Goal: Information Seeking & Learning: Learn about a topic

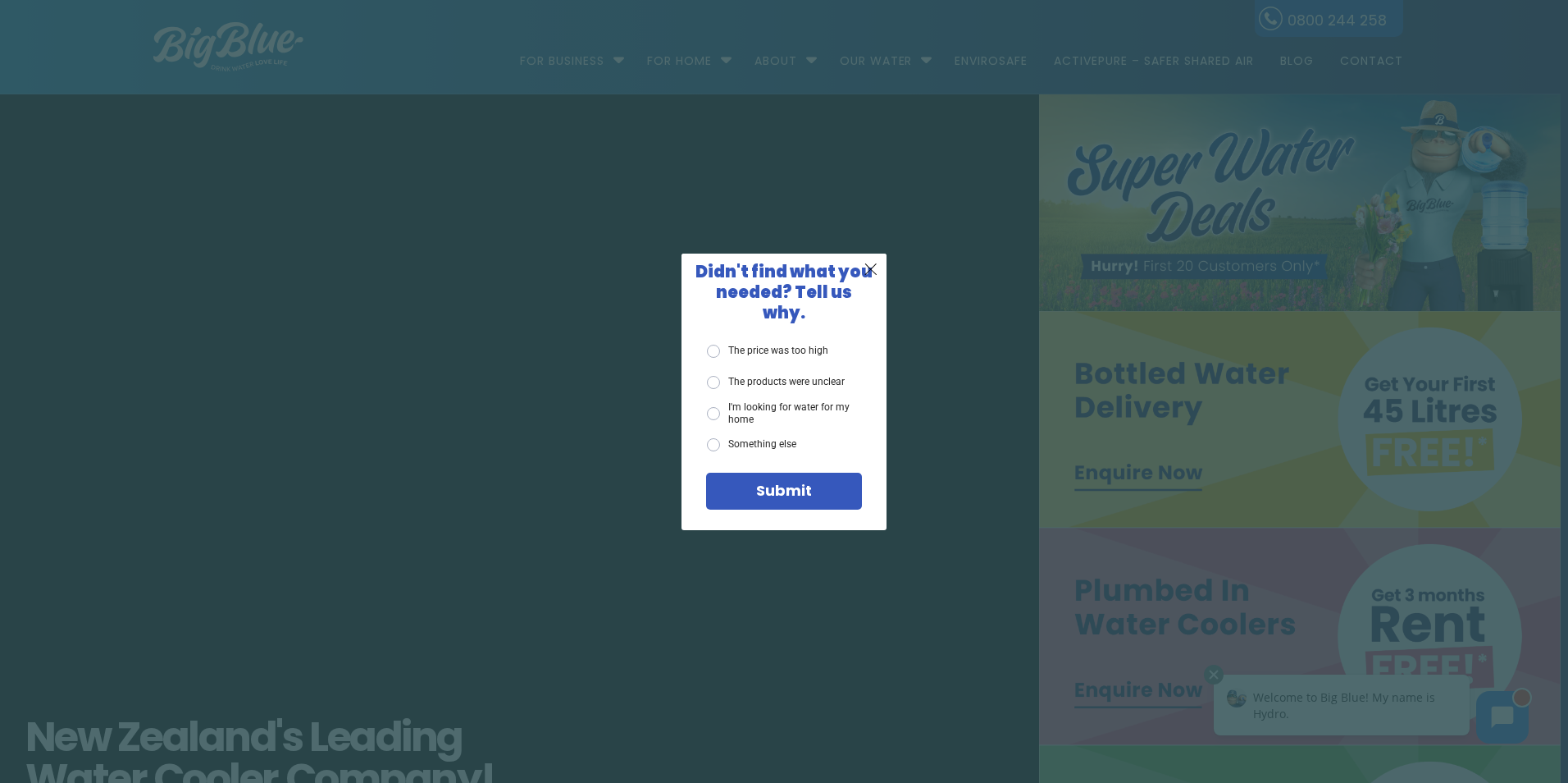
click at [1025, 417] on div "X Didn't find what you needed? Tell us why. The price was too high The products…" at bounding box center [784, 391] width 1568 height 783
click at [1020, 420] on div "X Didn't find what you needed? Tell us why. The price was too high The products…" at bounding box center [784, 391] width 1568 height 783
click at [866, 277] on span "X" at bounding box center [871, 268] width 15 height 20
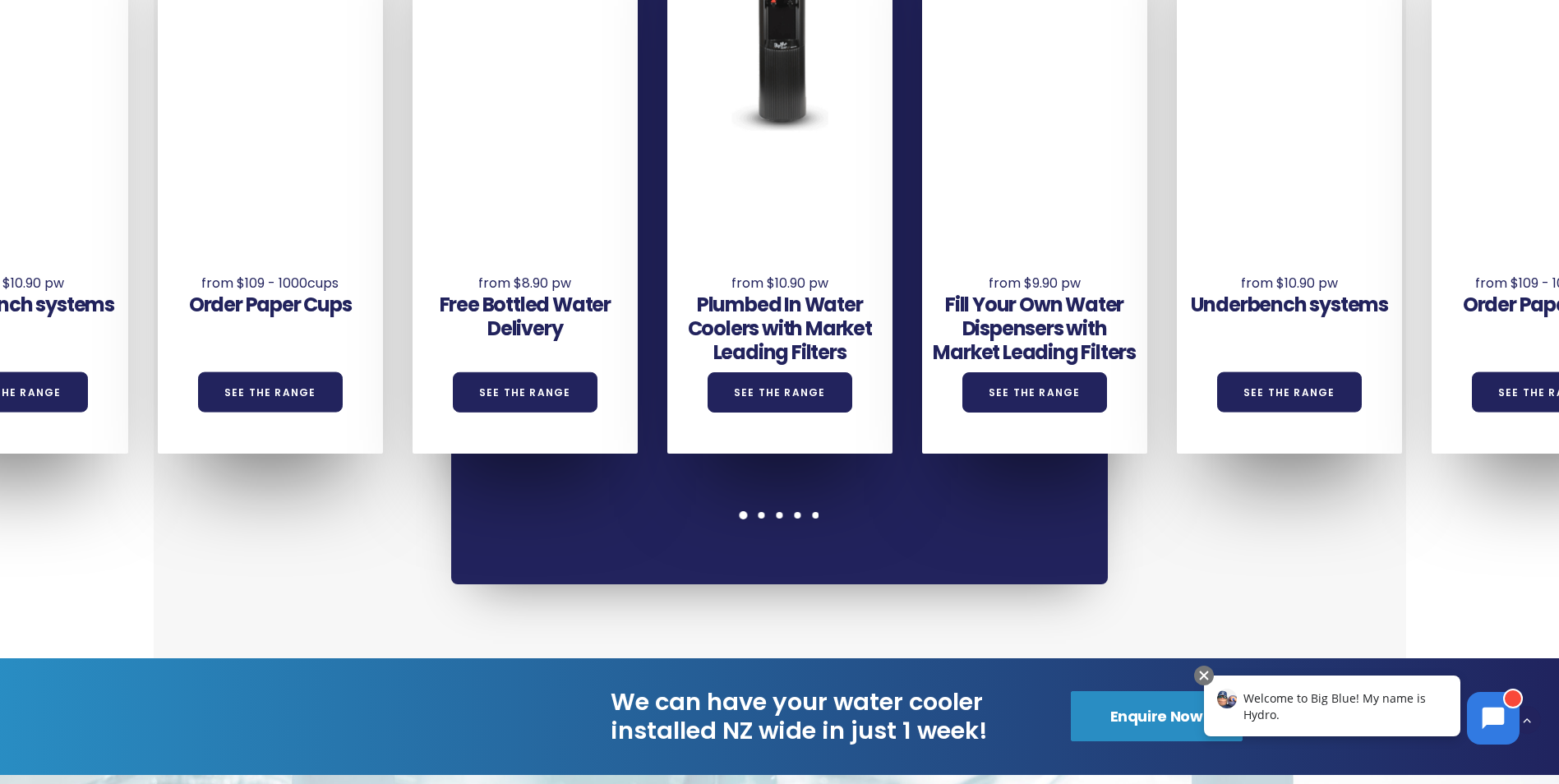
scroll to position [1233, 0]
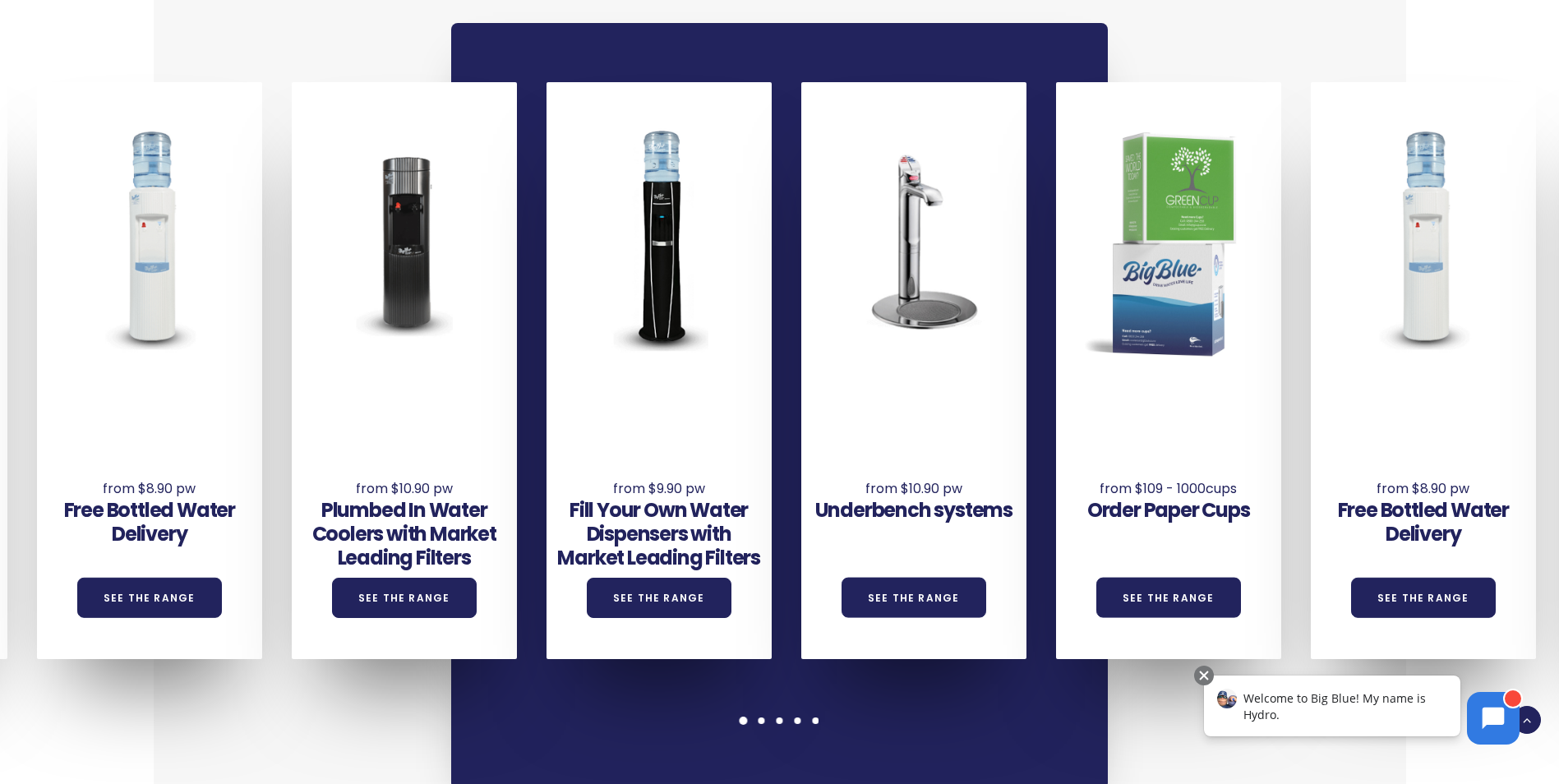
drag, startPoint x: 49, startPoint y: 515, endPoint x: 948, endPoint y: 507, distance: 899.0
click at [948, 507] on div "Underbench systems See the Range Order Paper Cups See the Range Free Bottled Wa…" at bounding box center [929, 370] width 3058 height 577
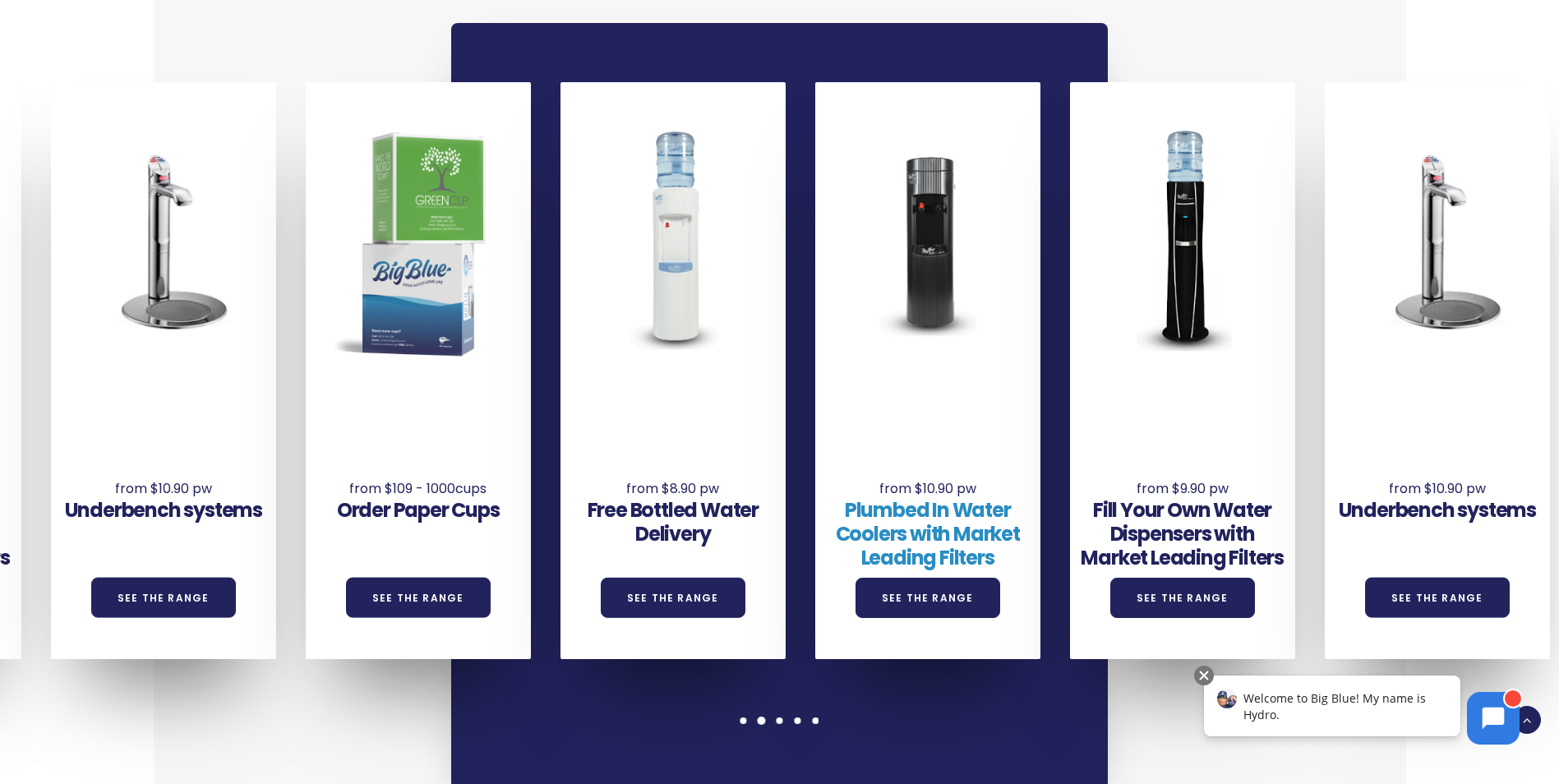
drag, startPoint x: 498, startPoint y: 502, endPoint x: 902, endPoint y: 502, distance: 404.0
click at [902, 502] on div "Underbench systems See the Range Order Paper Cups See the Range Free Bottled Wa…" at bounding box center [178, 370] width 3058 height 577
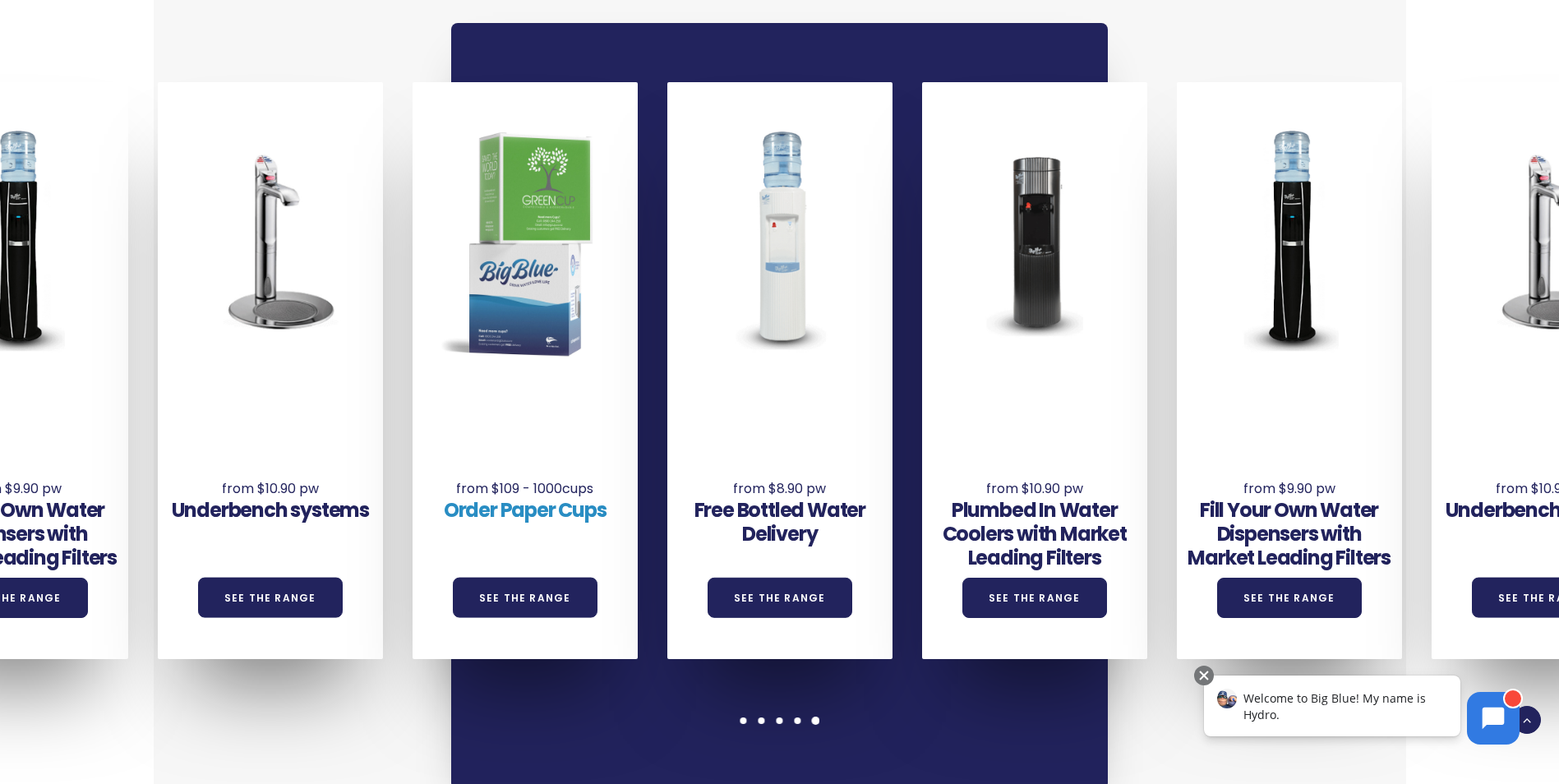
click at [528, 497] on link "Order Paper Cups" at bounding box center [525, 510] width 162 height 27
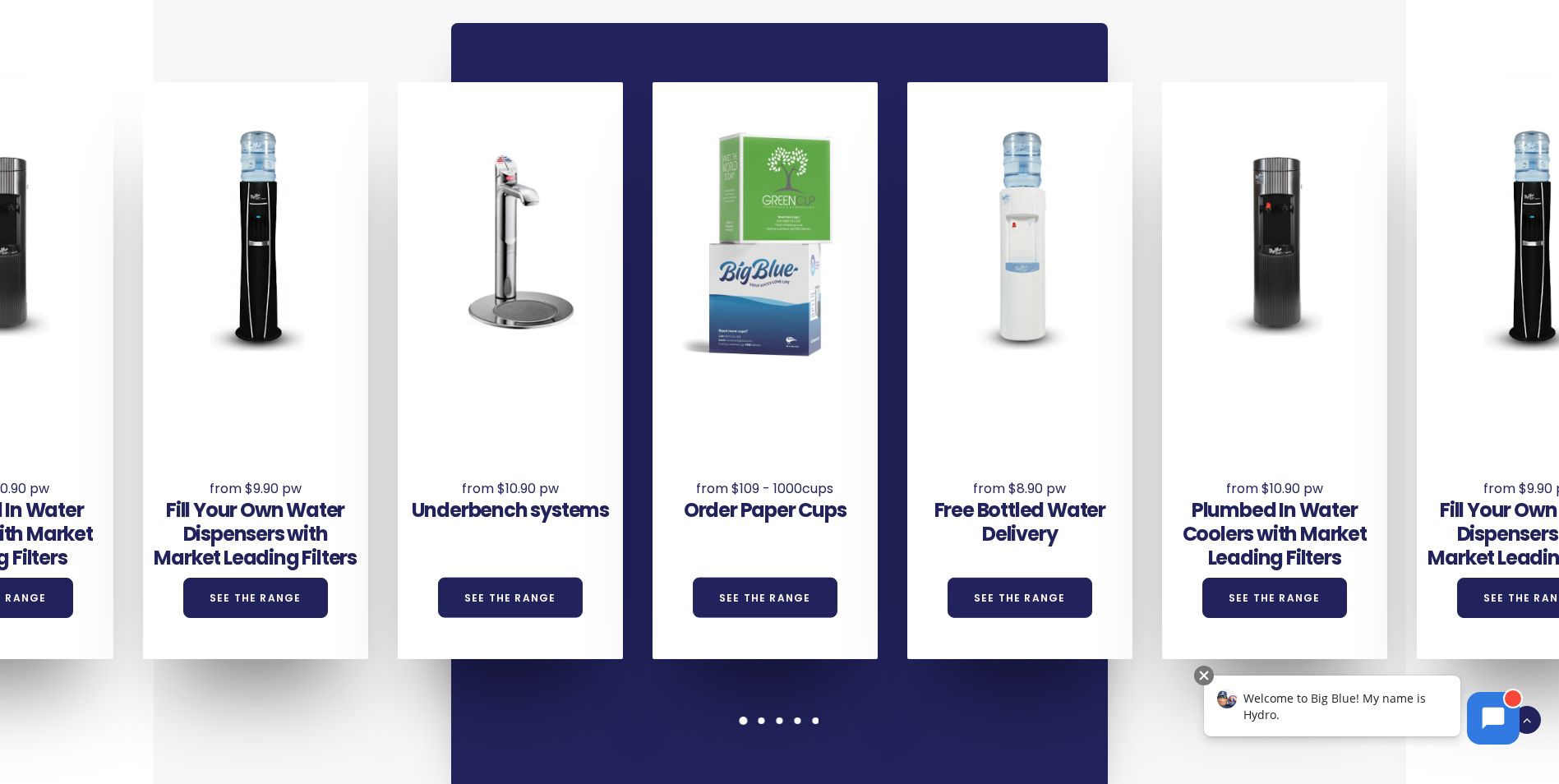
drag, startPoint x: 286, startPoint y: 526, endPoint x: 771, endPoint y: 539, distance: 485.2
click at [771, 539] on div "Underbench systems See the Range Order Paper Cups See the Range Free Bottled Wa…" at bounding box center [525, 370] width 3058 height 577
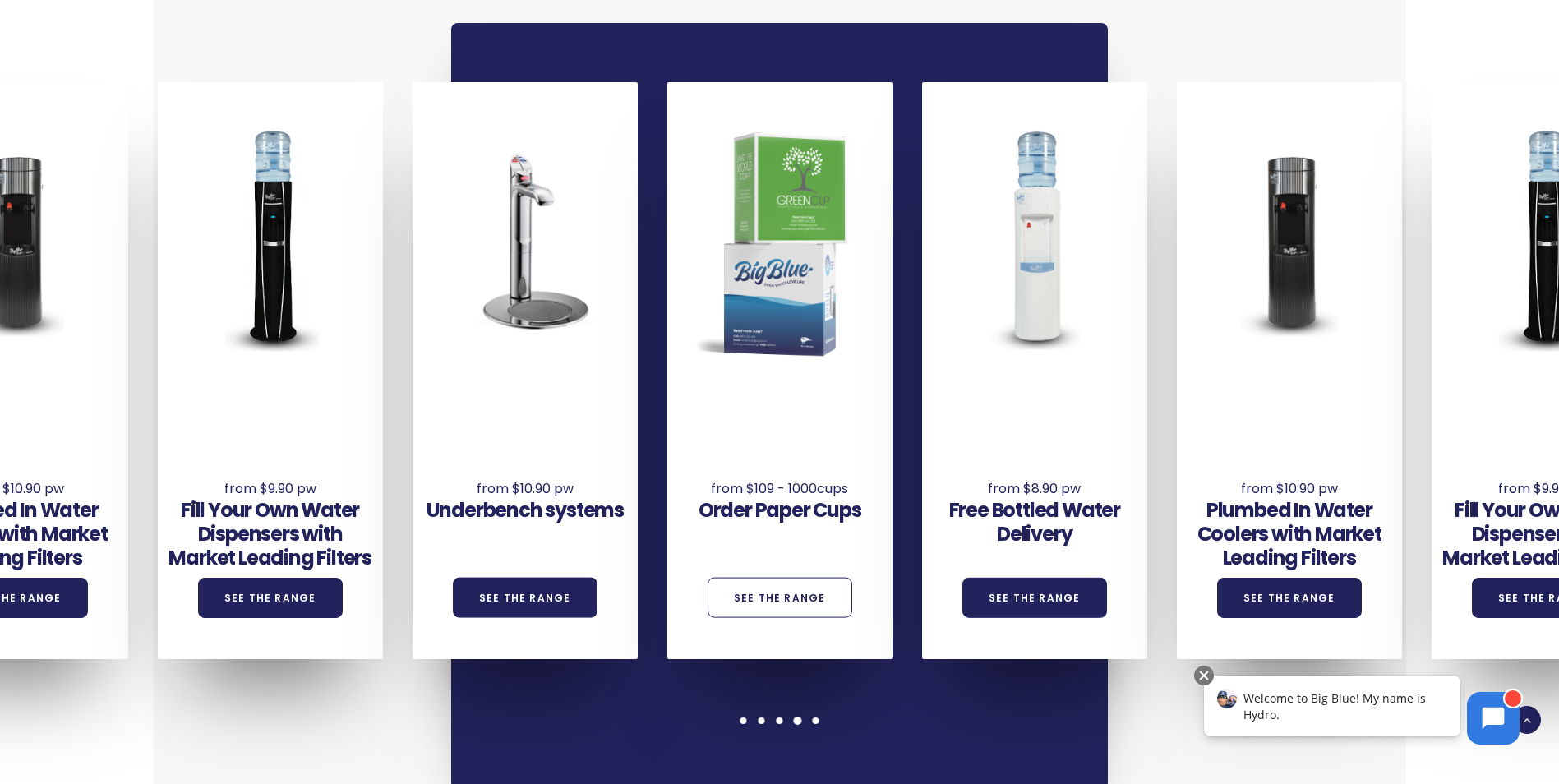
drag, startPoint x: 439, startPoint y: 533, endPoint x: 760, endPoint y: 559, distance: 322.1
click at [760, 559] on div "Underbench systems See the Range Order Paper Cups See the Range Free Bottled Wa…" at bounding box center [540, 370] width 3058 height 577
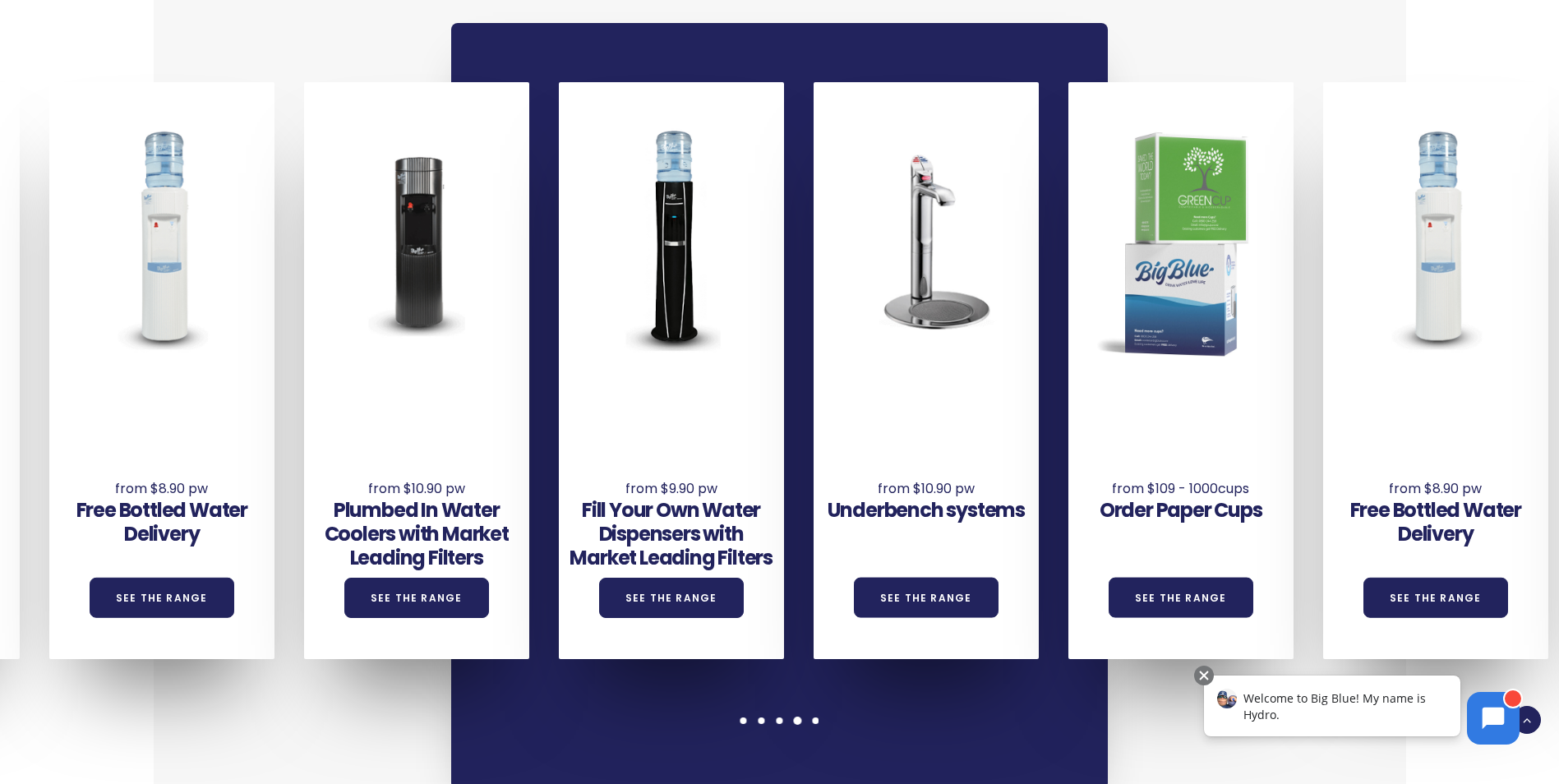
drag, startPoint x: 545, startPoint y: 535, endPoint x: 936, endPoint y: 545, distance: 391.1
click at [930, 545] on div "Underbench systems See the Range" at bounding box center [926, 370] width 225 height 577
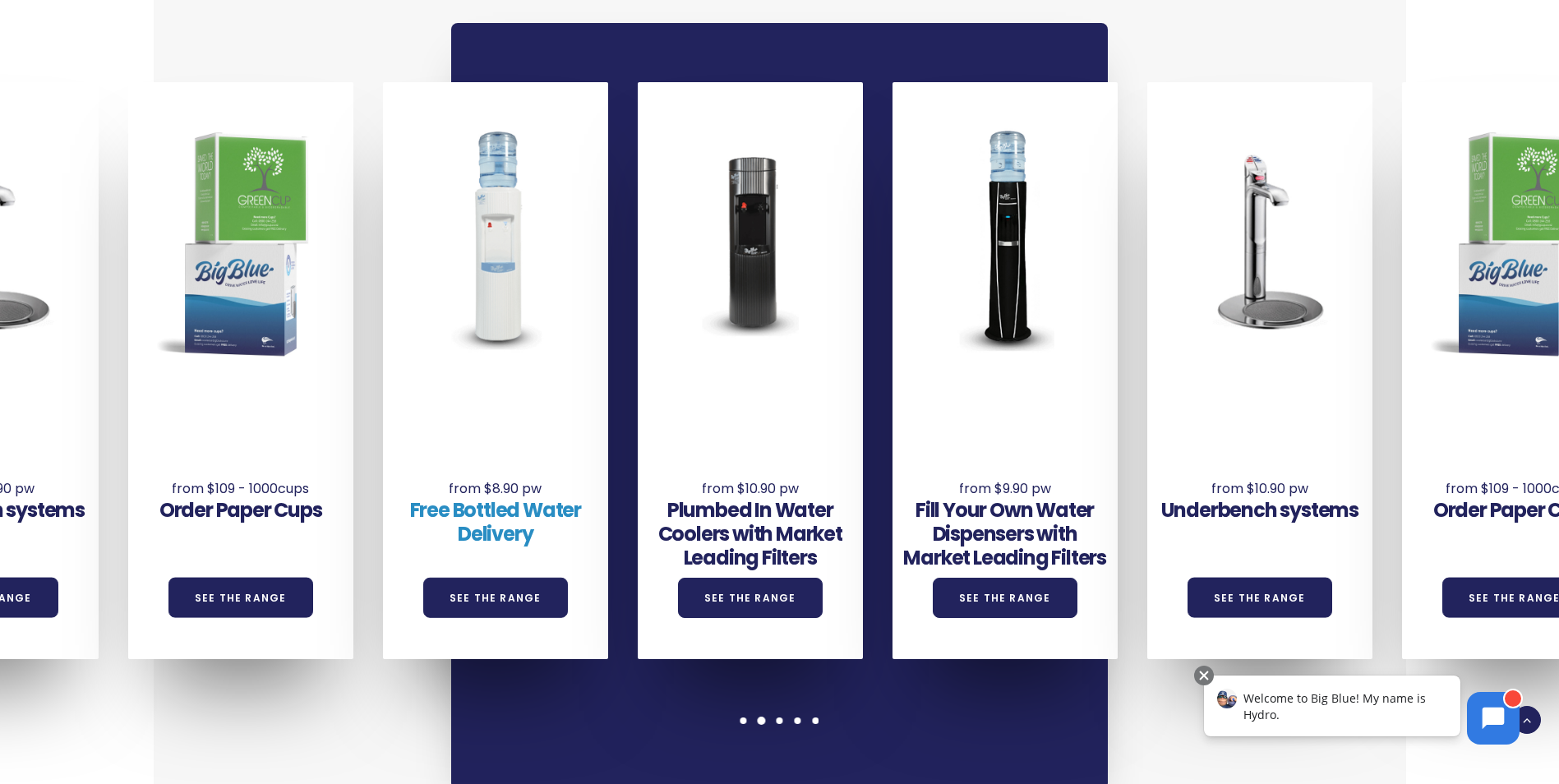
drag, startPoint x: 207, startPoint y: 492, endPoint x: 889, endPoint y: 529, distance: 683.0
click at [888, 529] on div "Underbench systems See the Range Order Paper Cups See the Range Free Bottled Wa…" at bounding box center [1275, 370] width 3058 height 577
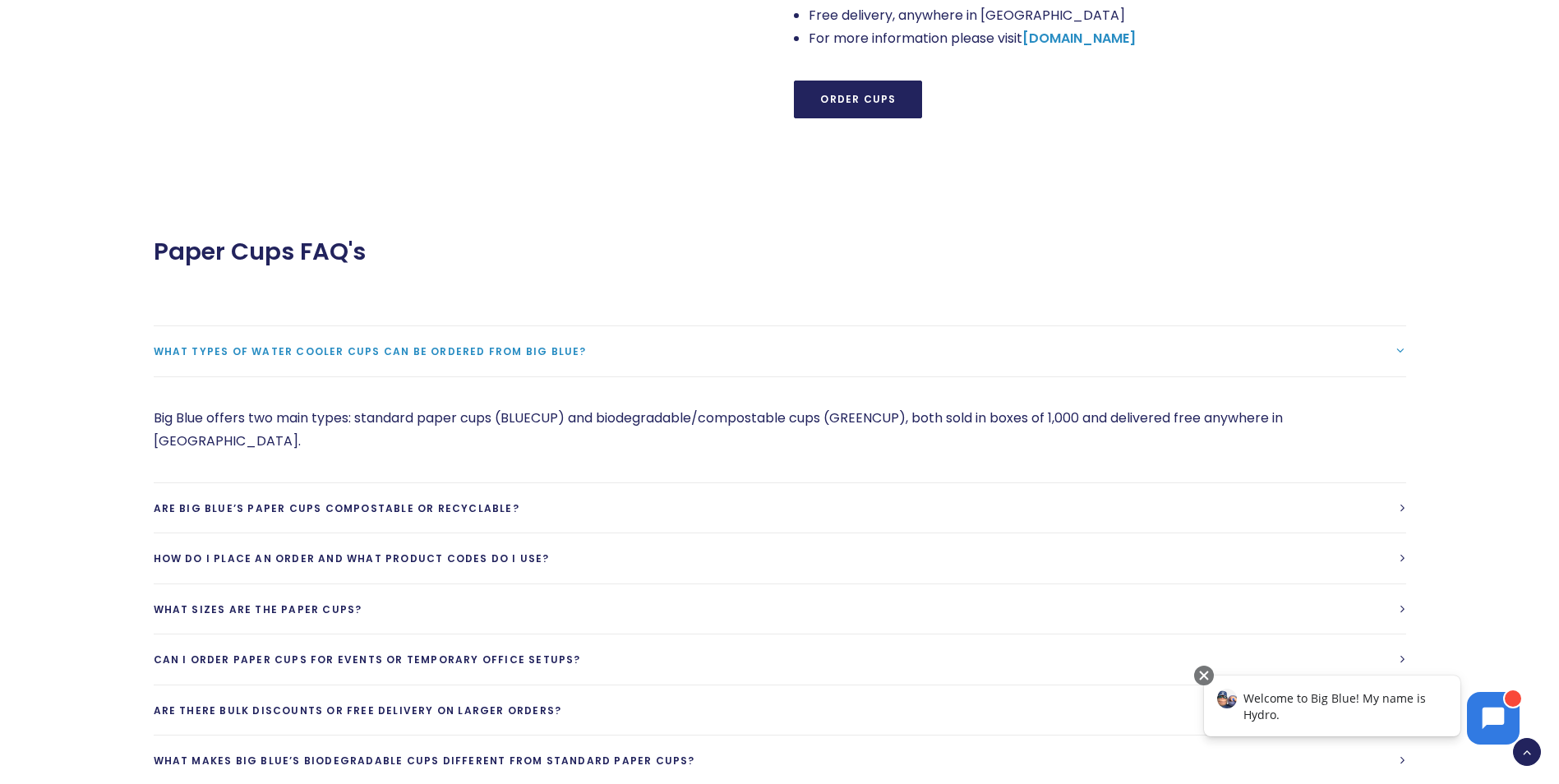
scroll to position [1890, 0]
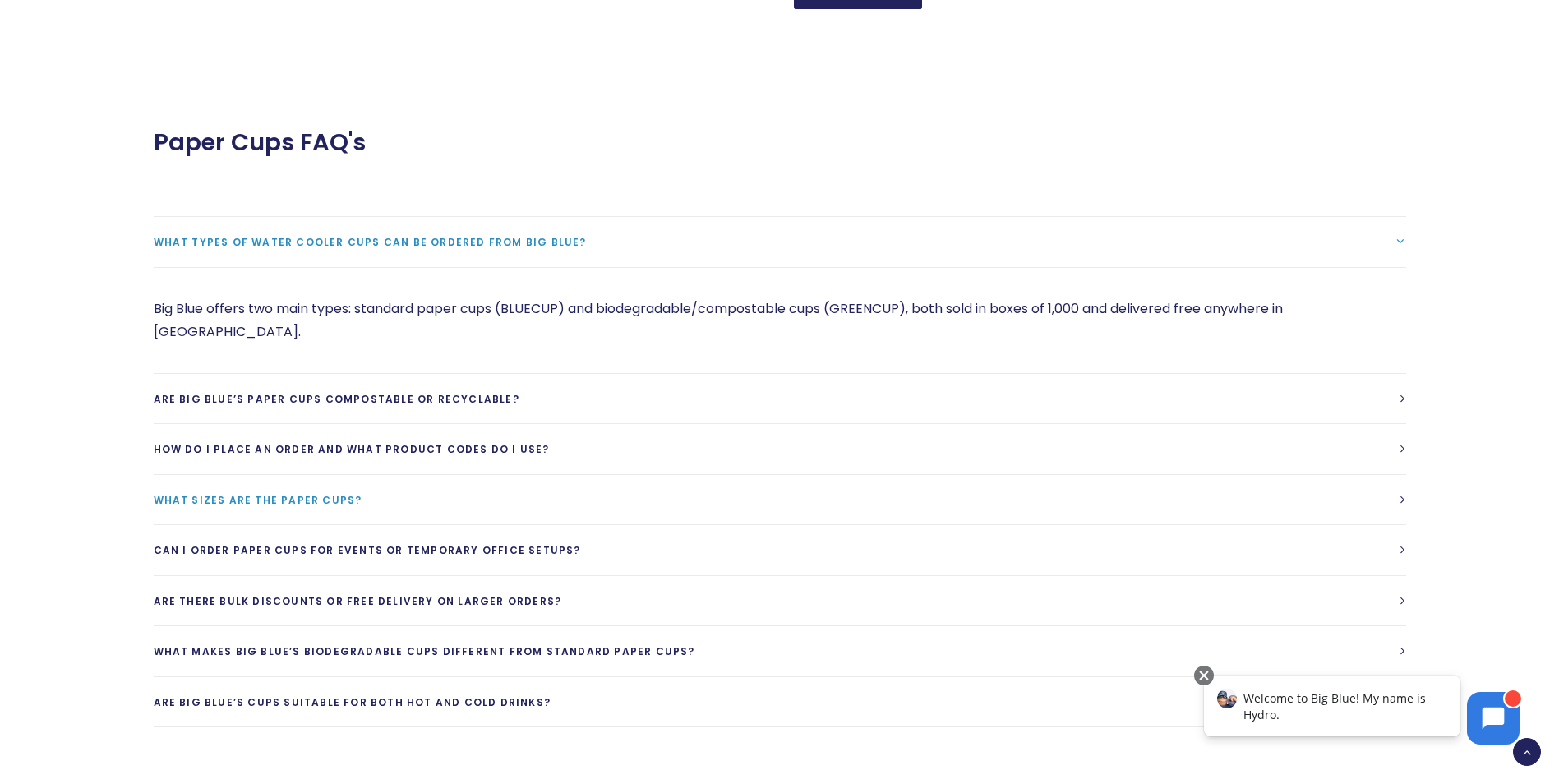
click at [310, 493] on span "What sizes are the paper cups?" at bounding box center [258, 500] width 209 height 14
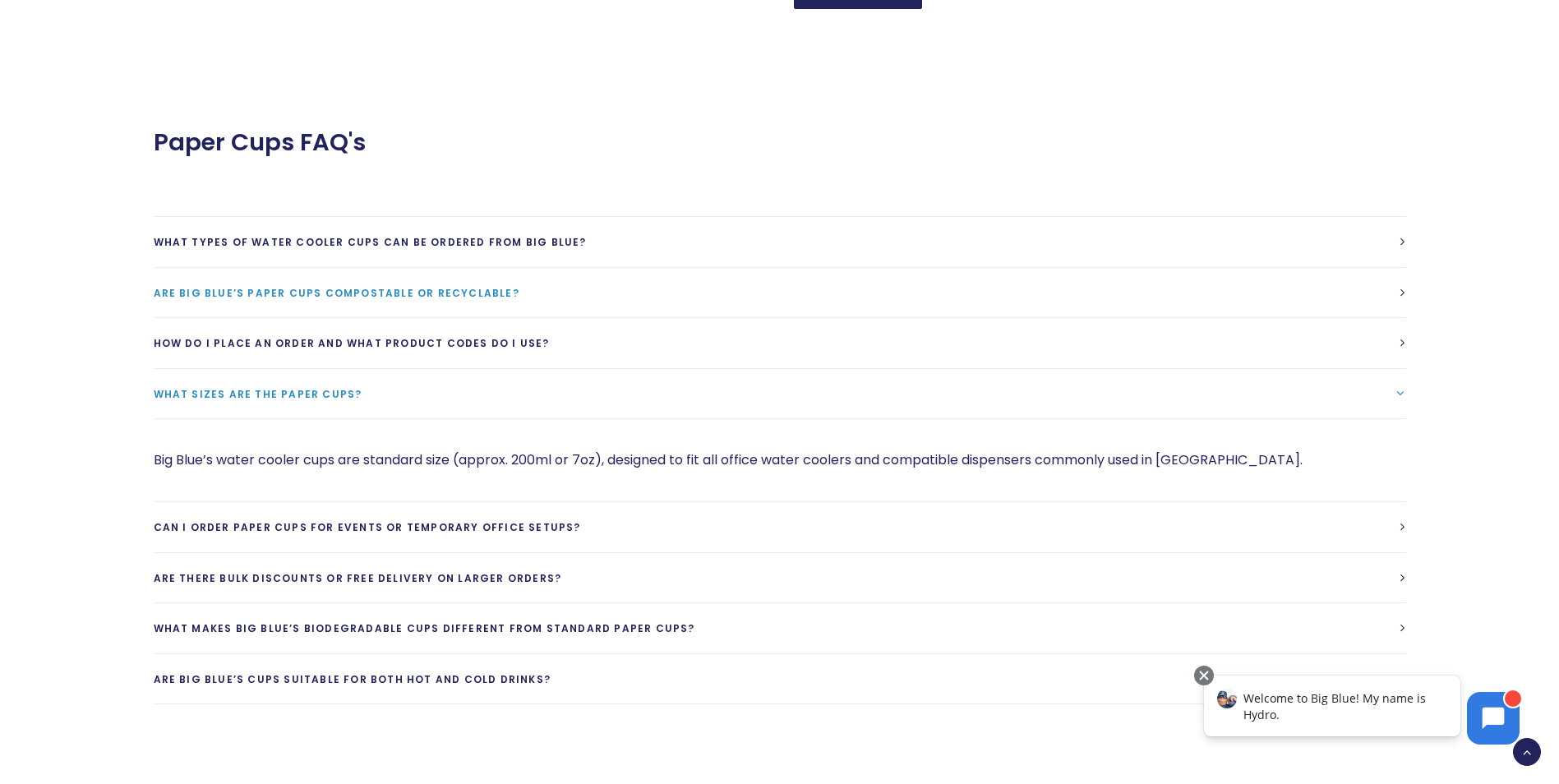
click at [408, 286] on span "Are Big Blue’s paper cups compostable or recyclable?" at bounding box center [336, 293] width 366 height 14
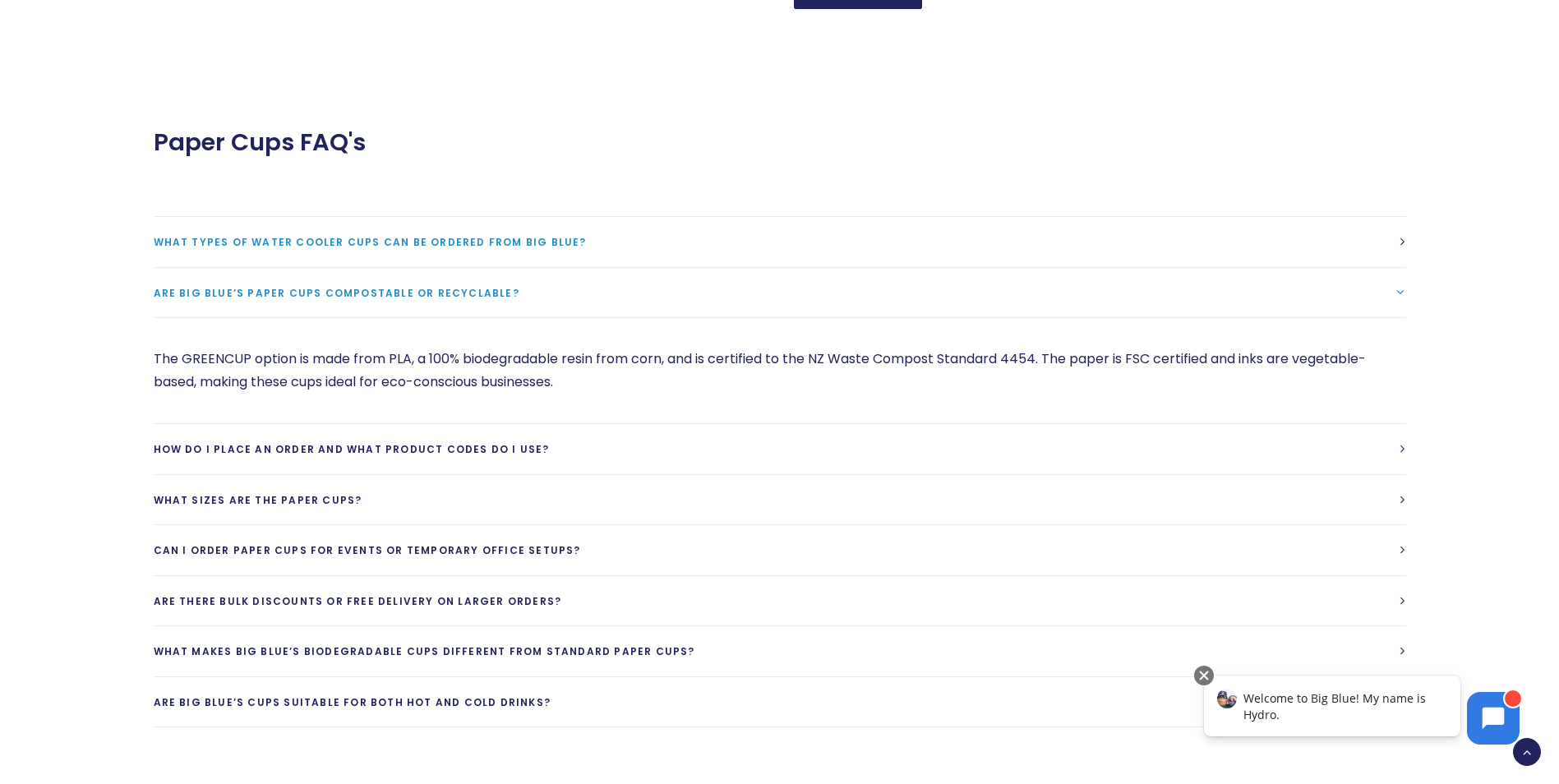
click at [386, 235] on span "What types of water cooler cups can be ordered from Big Blue?" at bounding box center [370, 242] width 433 height 14
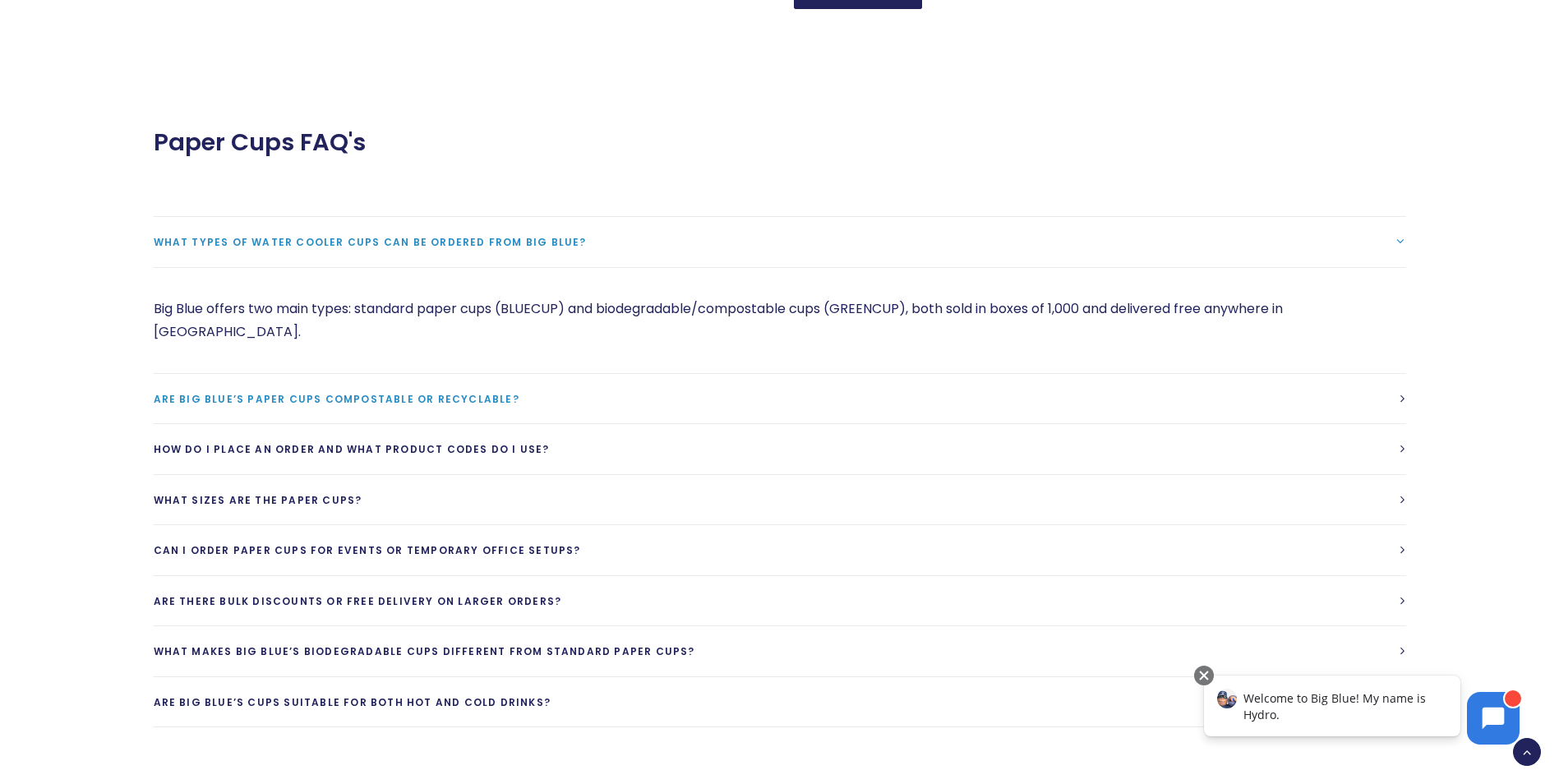
click at [412, 392] on span "Are Big Blue’s paper cups compostable or recyclable?" at bounding box center [336, 399] width 366 height 14
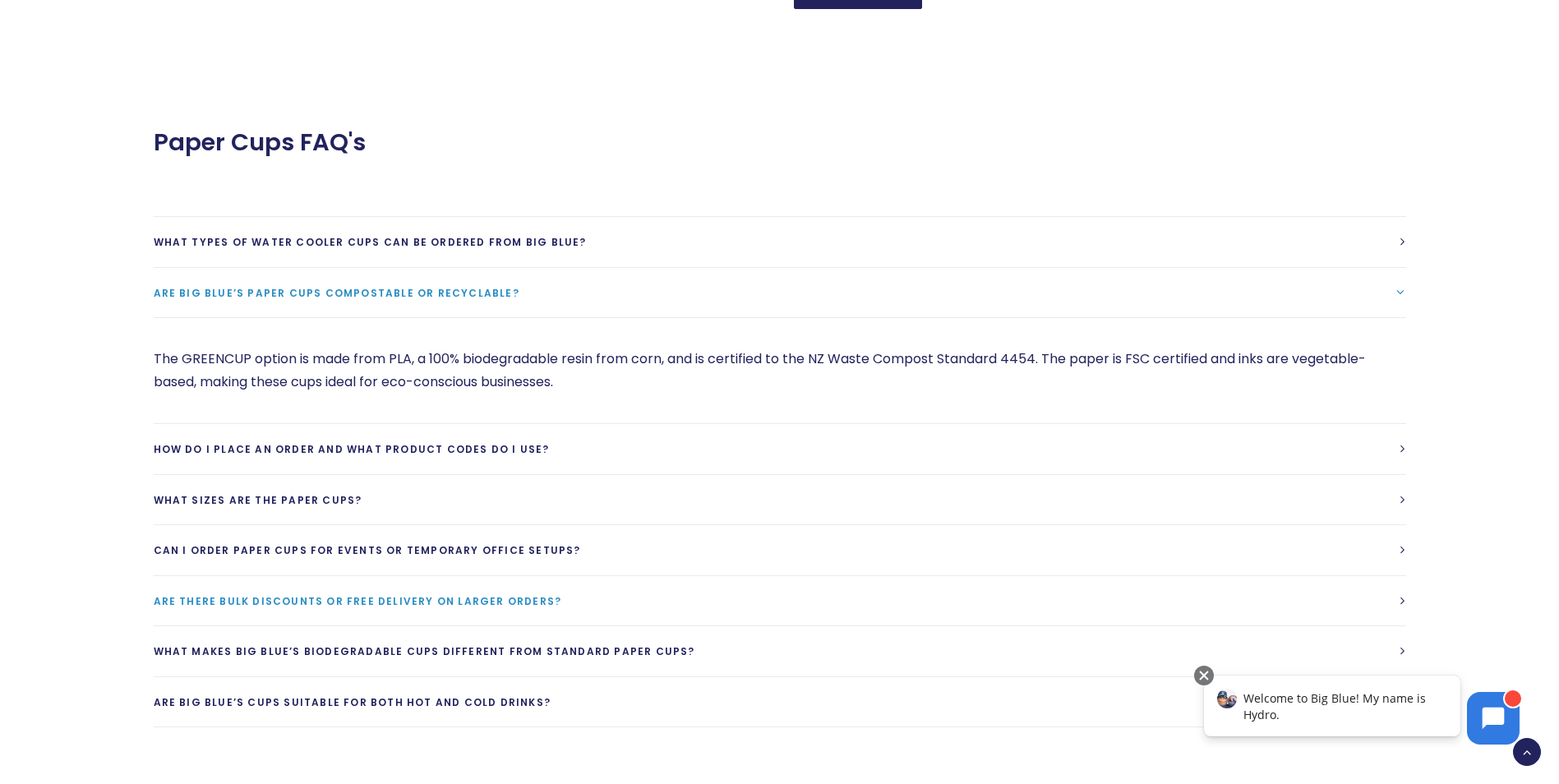
click at [349, 594] on span "Are there bulk discounts or free delivery on larger orders?" at bounding box center [357, 601] width 408 height 14
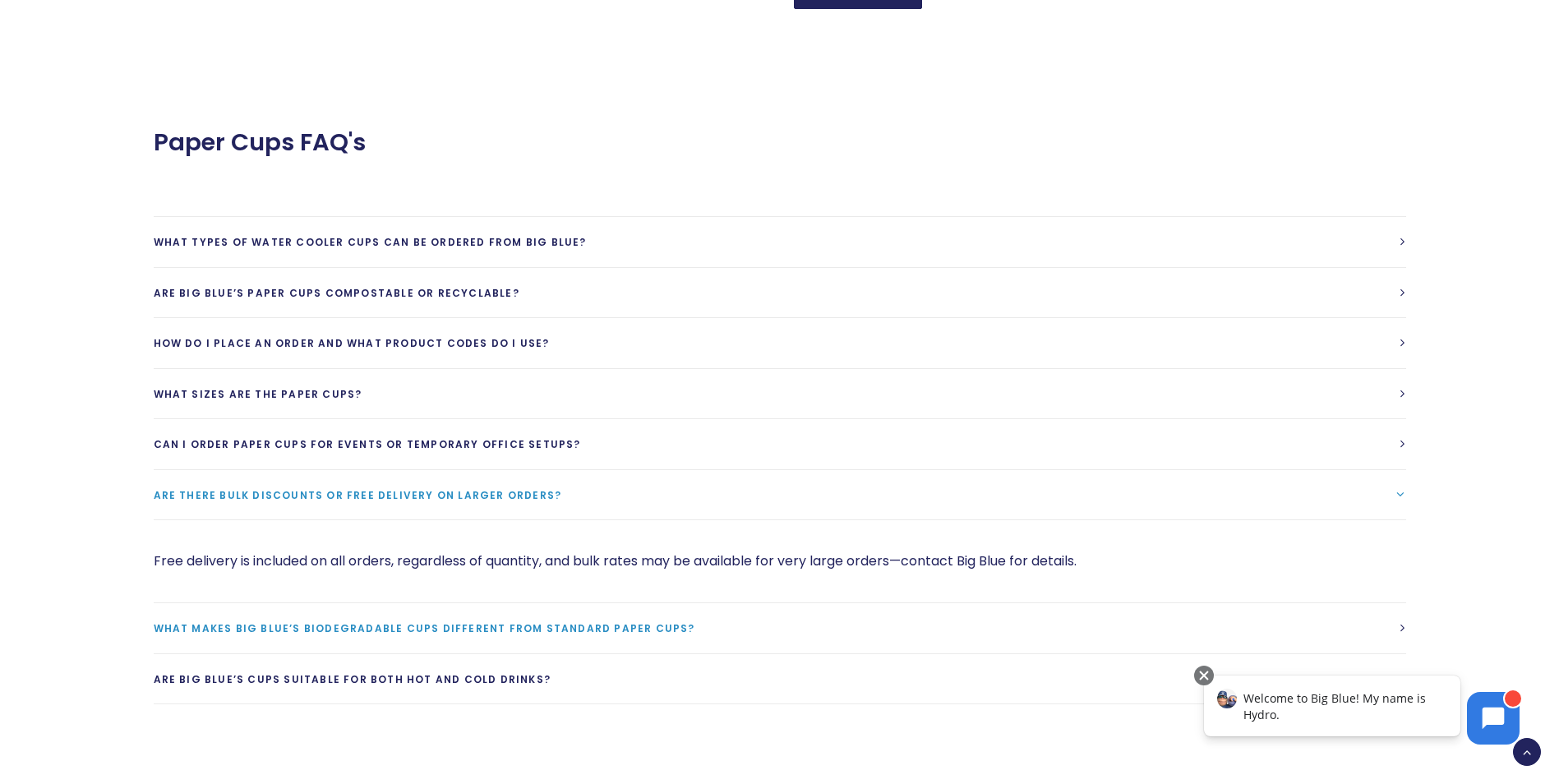
click at [403, 621] on span "What makes Big Blue’s biodegradable cups different from standard paper cups?" at bounding box center [424, 628] width 542 height 14
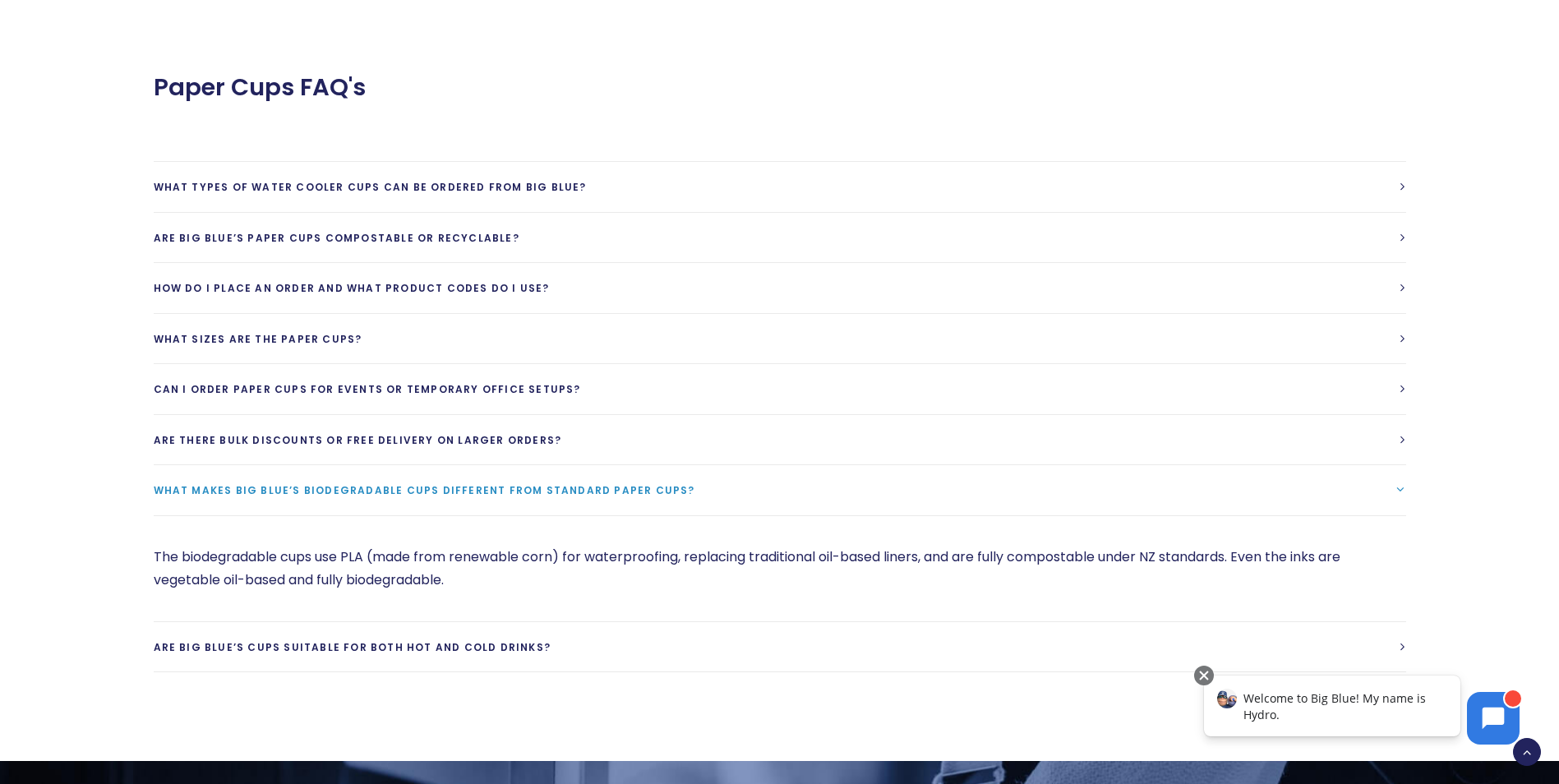
scroll to position [2054, 0]
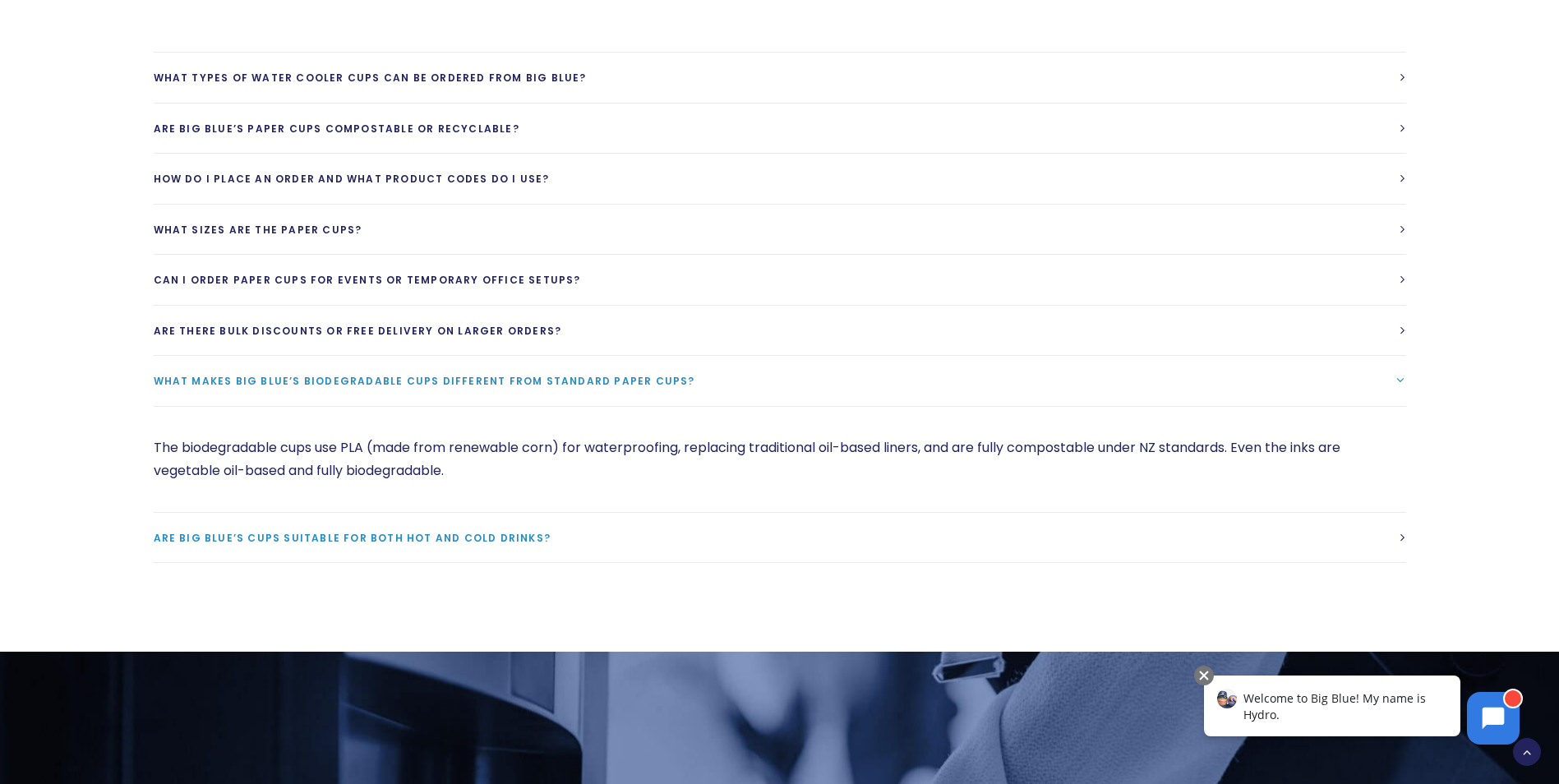
click at [380, 531] on span "Are Big Blue’s cups suitable for both hot and cold drinks?" at bounding box center [352, 538] width 398 height 14
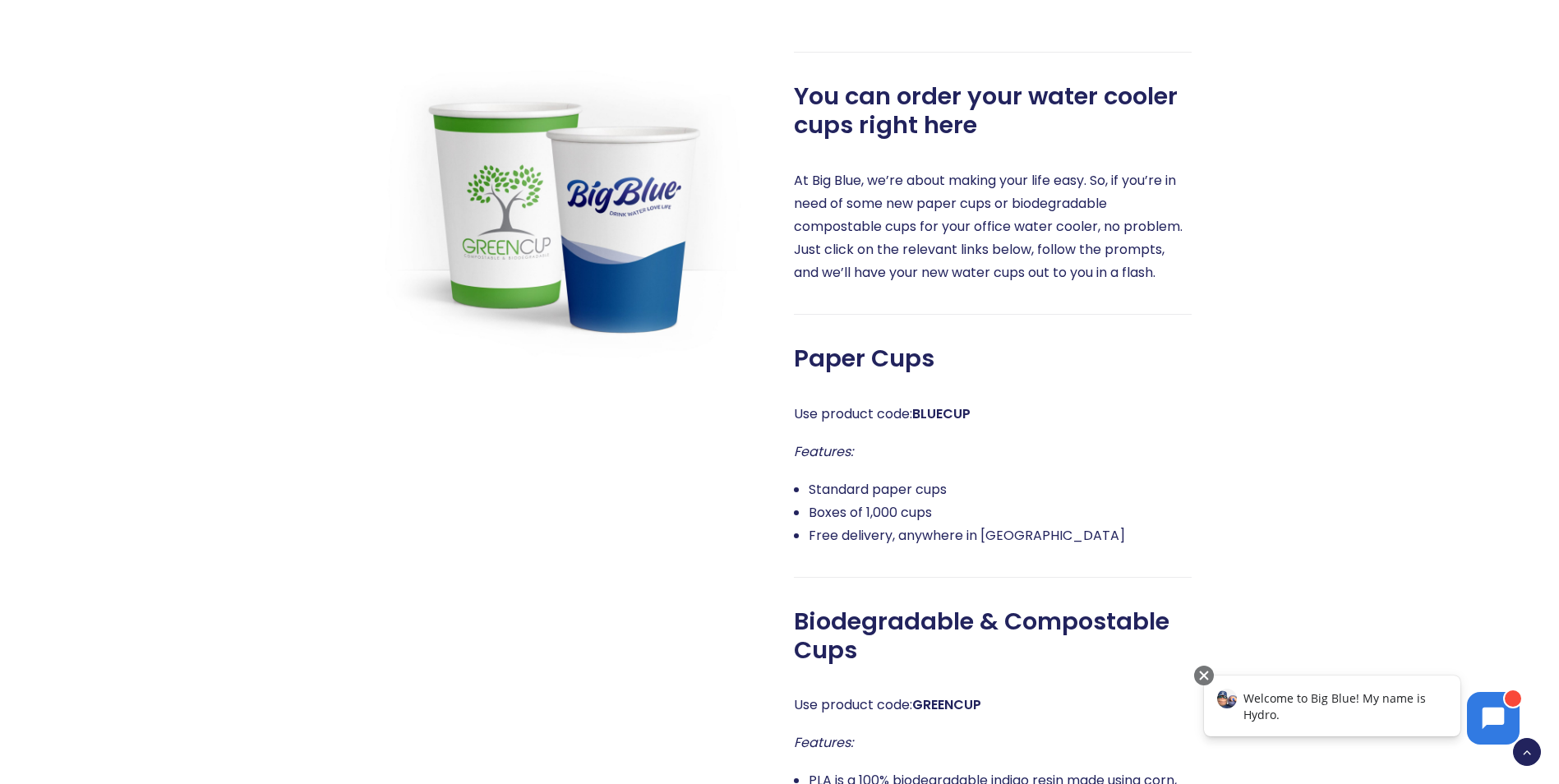
scroll to position [822, 0]
